Goal: Information Seeking & Learning: Learn about a topic

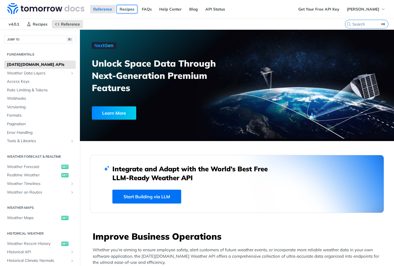
click at [124, 7] on link "Recipes" at bounding box center [127, 9] width 21 height 8
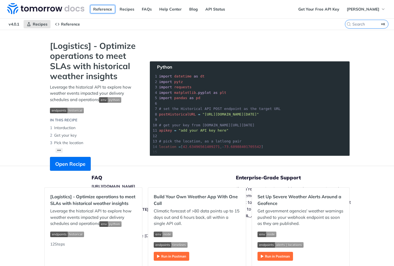
click at [102, 10] on link "Reference" at bounding box center [102, 9] width 25 height 8
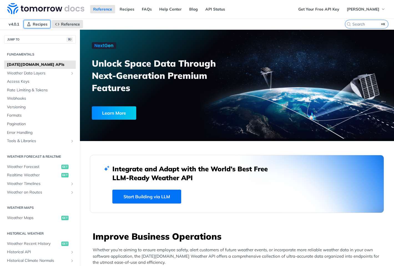
click at [40, 23] on span "Recipes" at bounding box center [40, 24] width 15 height 5
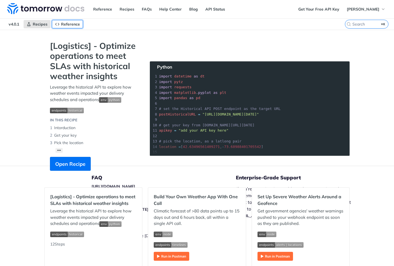
click at [65, 24] on span "Reference" at bounding box center [70, 24] width 19 height 5
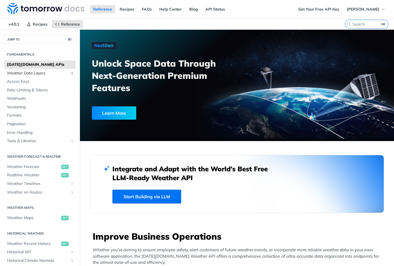
click at [44, 72] on span "Weather Data Layers" at bounding box center [38, 74] width 62 height 6
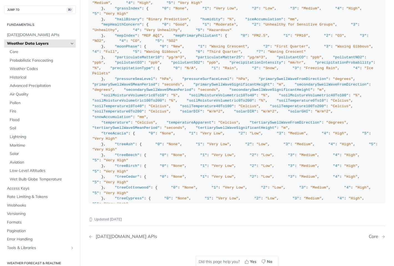
scroll to position [644, 0]
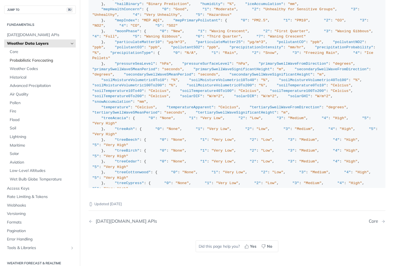
click at [20, 58] on span "Probabilistic Forecasting" at bounding box center [42, 61] width 65 height 6
